Goal: Find specific page/section: Find specific page/section

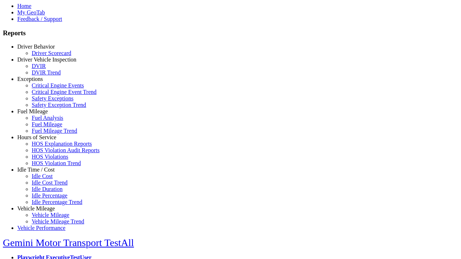
click at [41, 50] on link "Driver Behavior" at bounding box center [35, 47] width 37 height 6
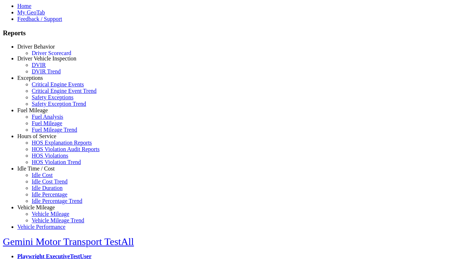
scroll to position [1, 0]
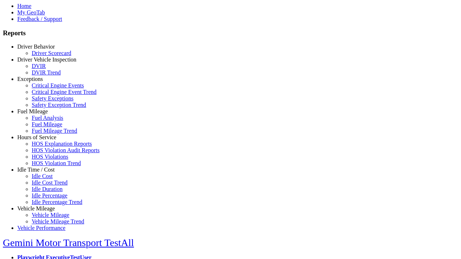
click at [47, 56] on link "Driver Scorecard" at bounding box center [52, 53] width 40 height 6
